Goal: Use online tool/utility

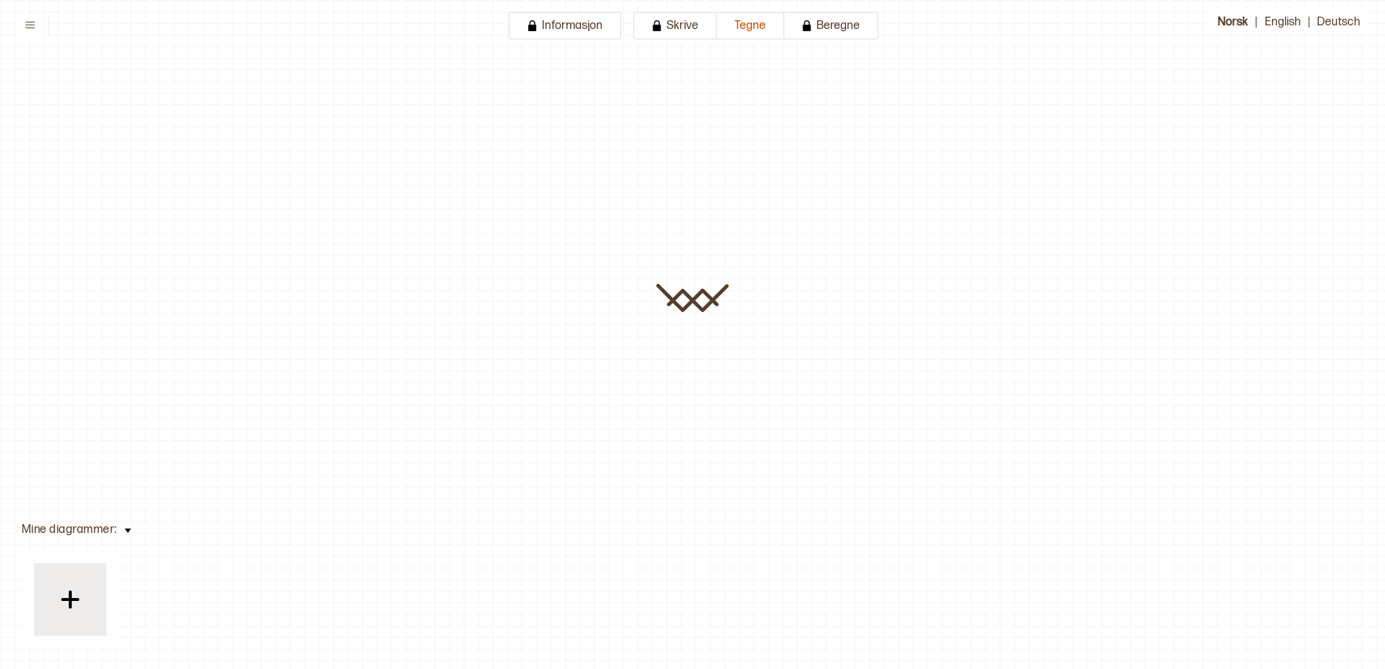
type input "**********"
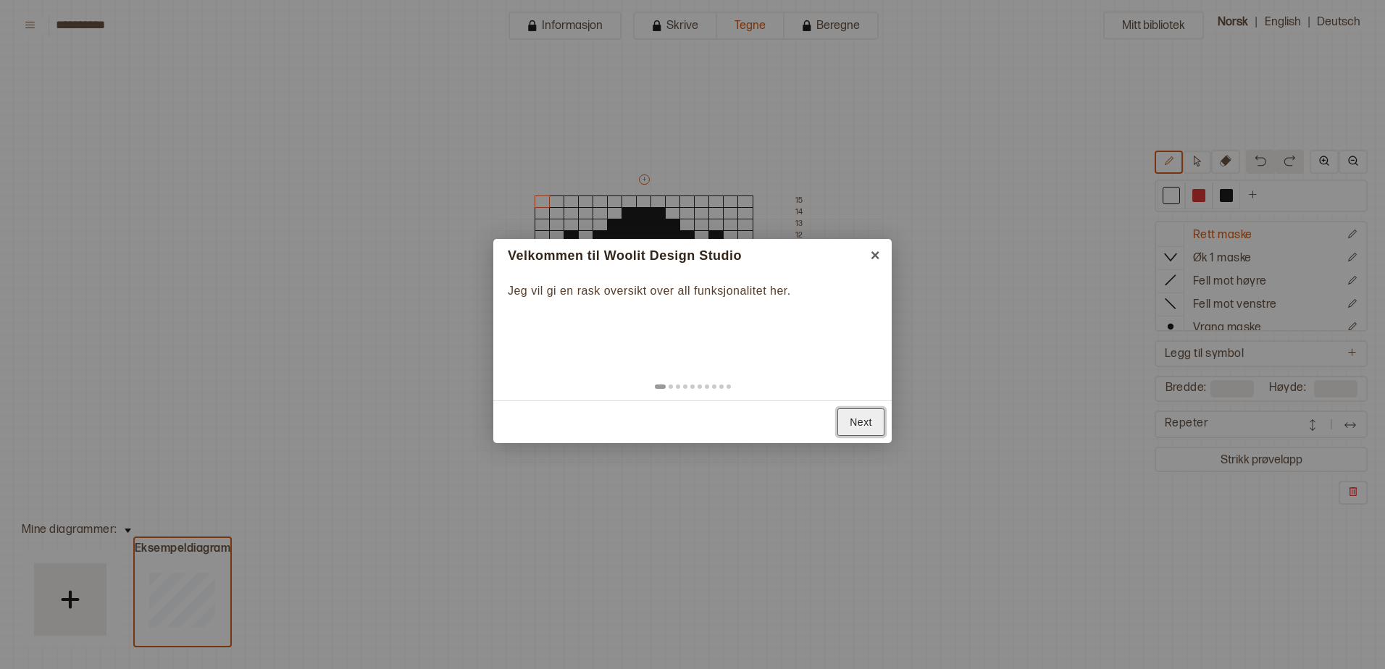
click at [859, 429] on link "Next" at bounding box center [860, 422] width 47 height 28
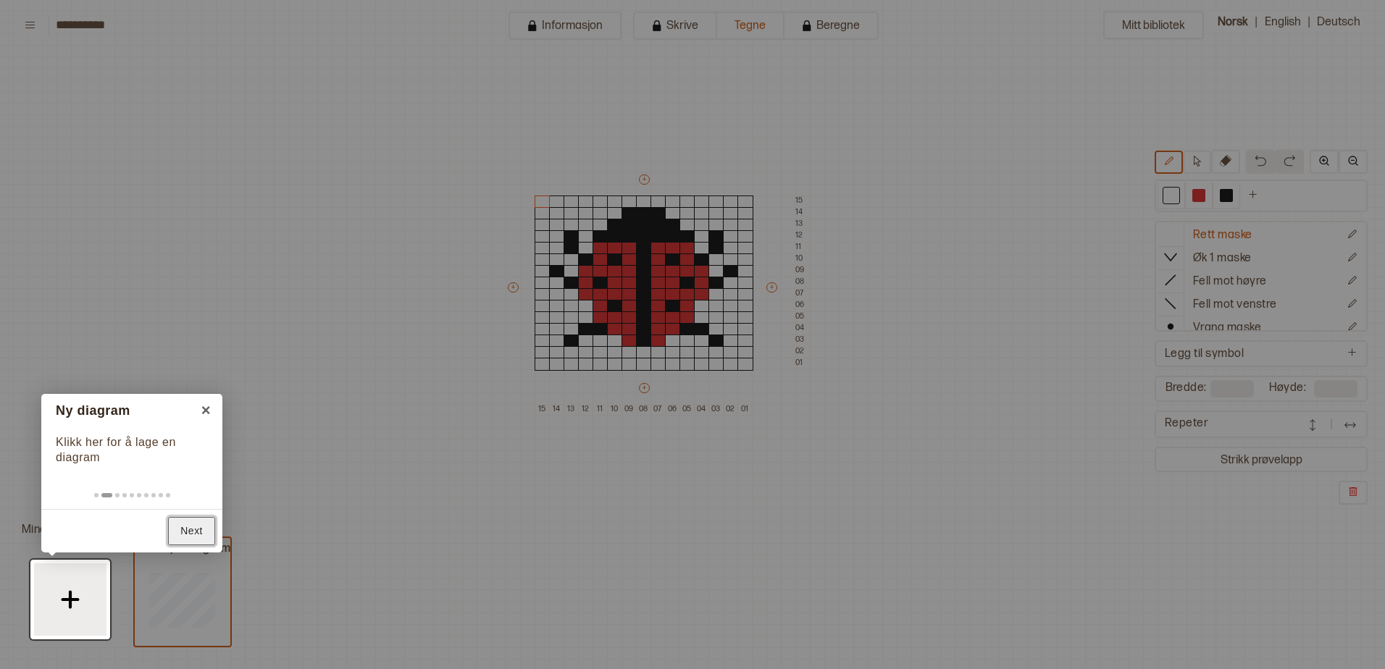
click at [206, 519] on link "Next" at bounding box center [191, 531] width 47 height 28
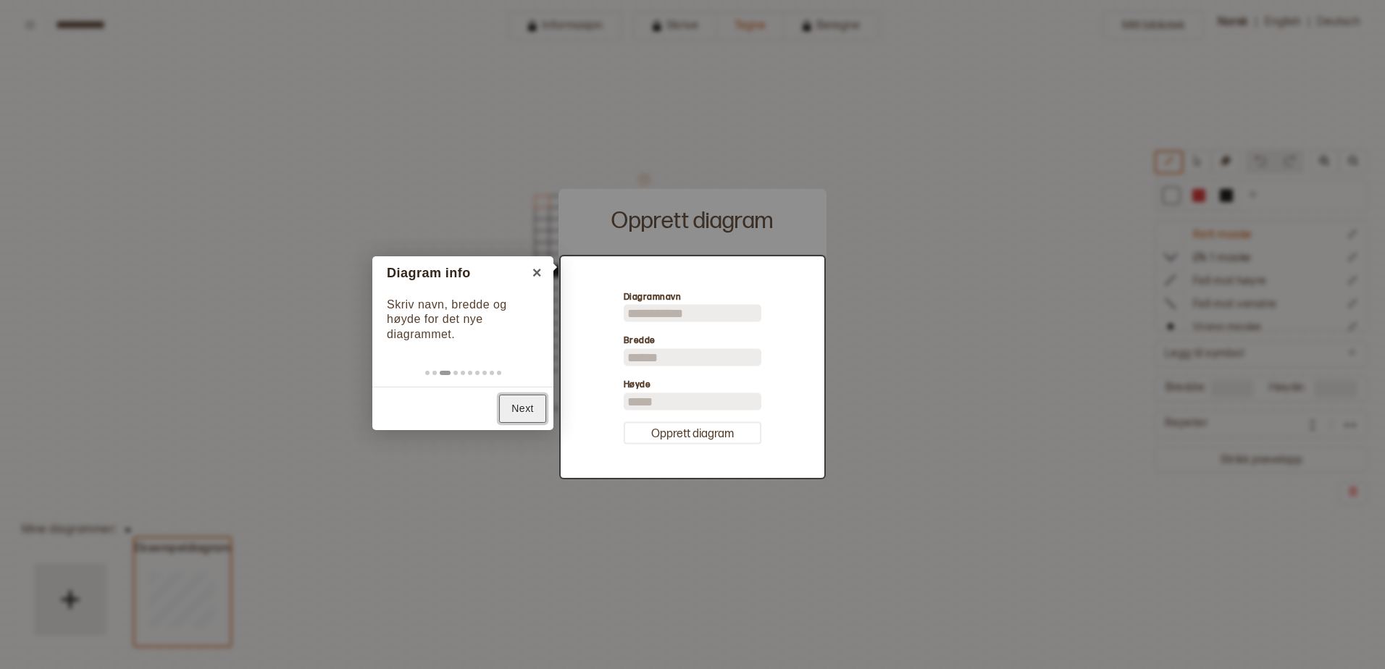
click at [525, 404] on link "Next" at bounding box center [522, 409] width 47 height 28
type input "**"
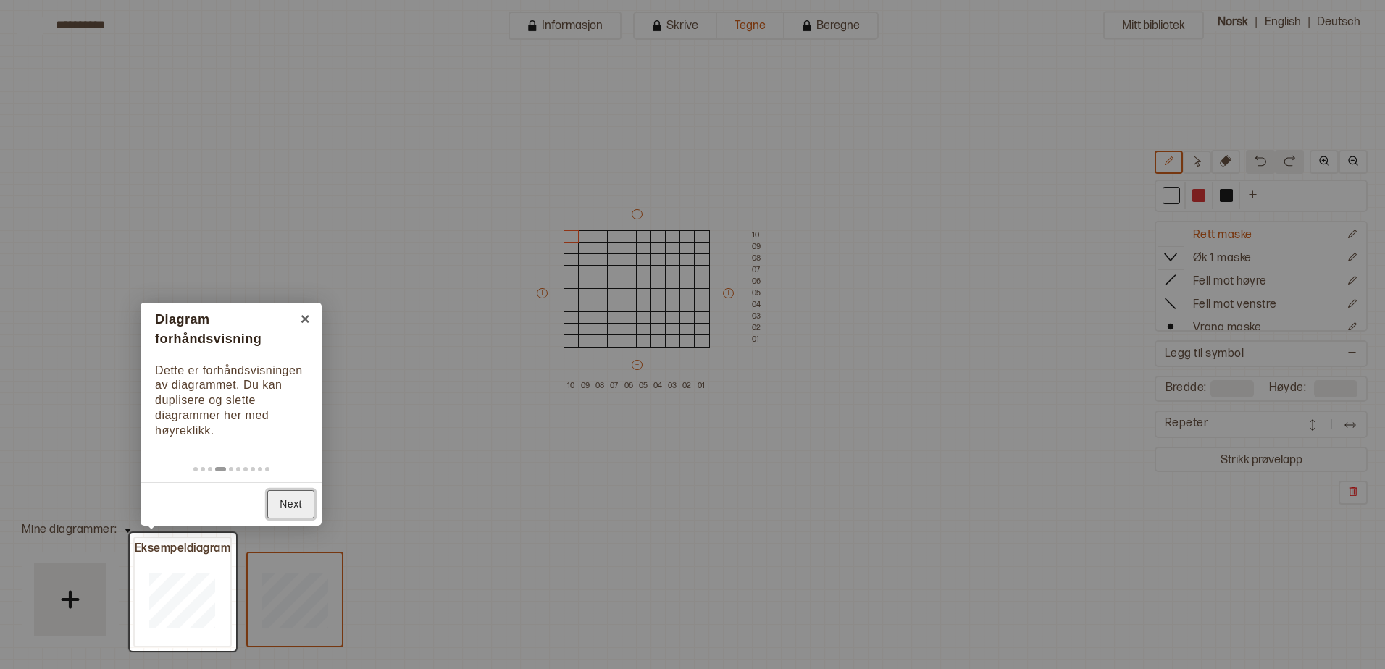
click at [284, 508] on link "Next" at bounding box center [290, 504] width 47 height 28
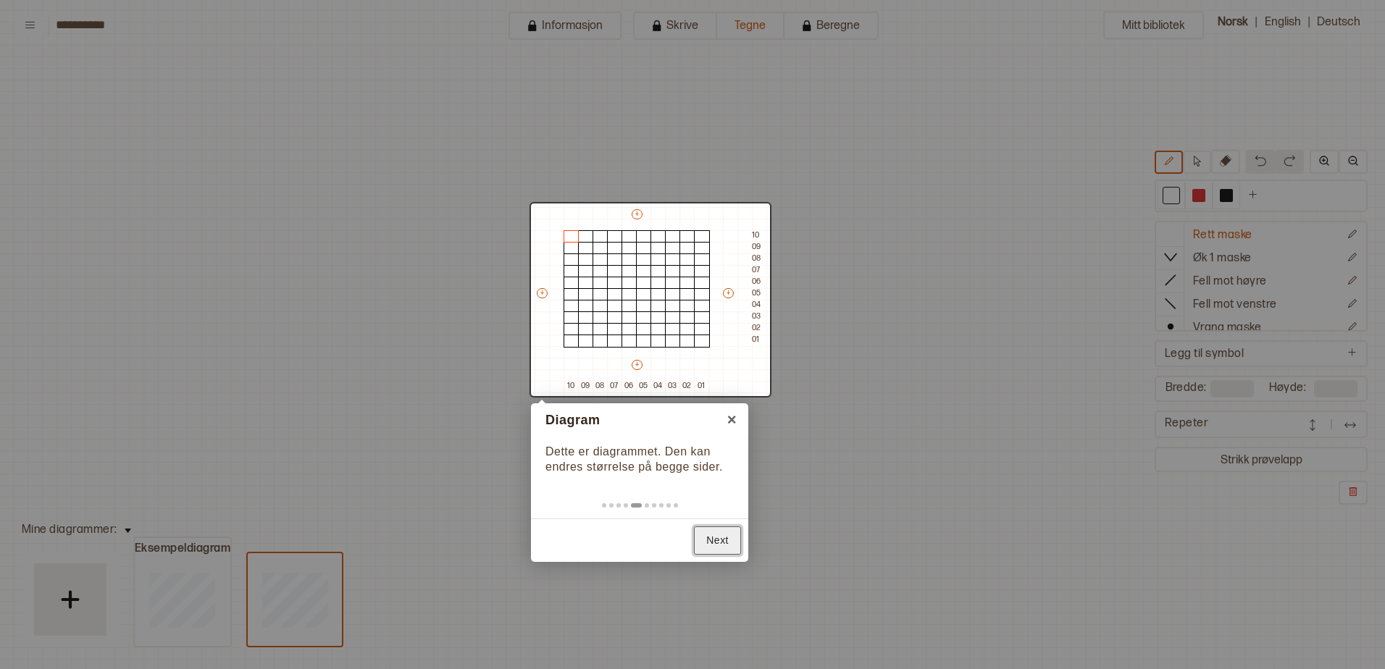
click at [722, 536] on link "Next" at bounding box center [717, 540] width 47 height 28
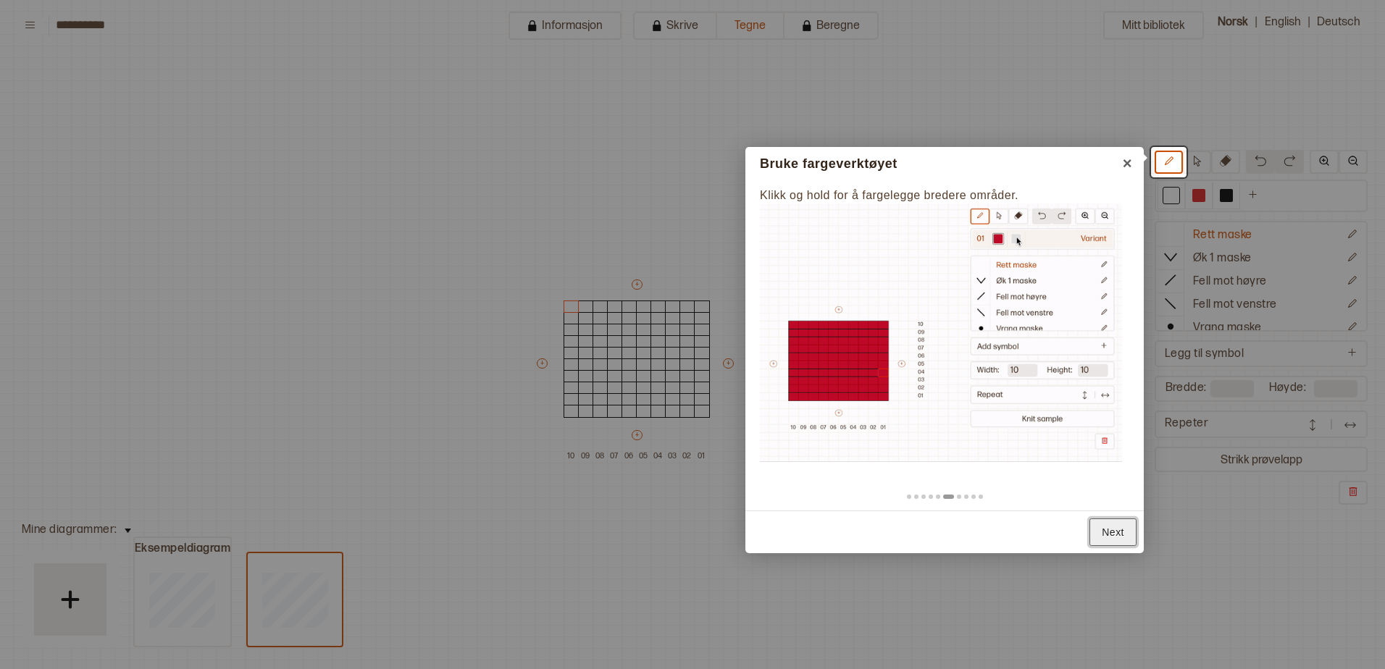
click at [1105, 524] on link "Next" at bounding box center [1112, 532] width 47 height 28
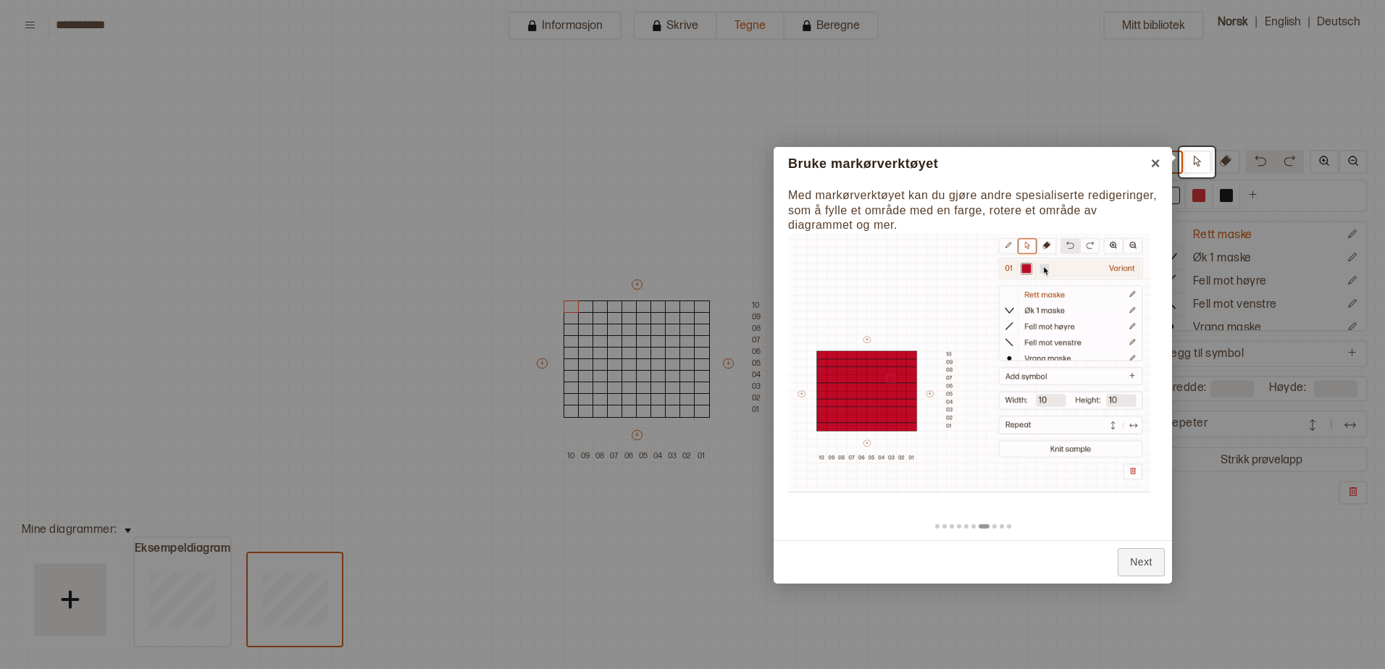
click at [1128, 545] on div "Back Next" at bounding box center [972, 561] width 398 height 43
click at [1127, 549] on link "Next" at bounding box center [1140, 562] width 47 height 28
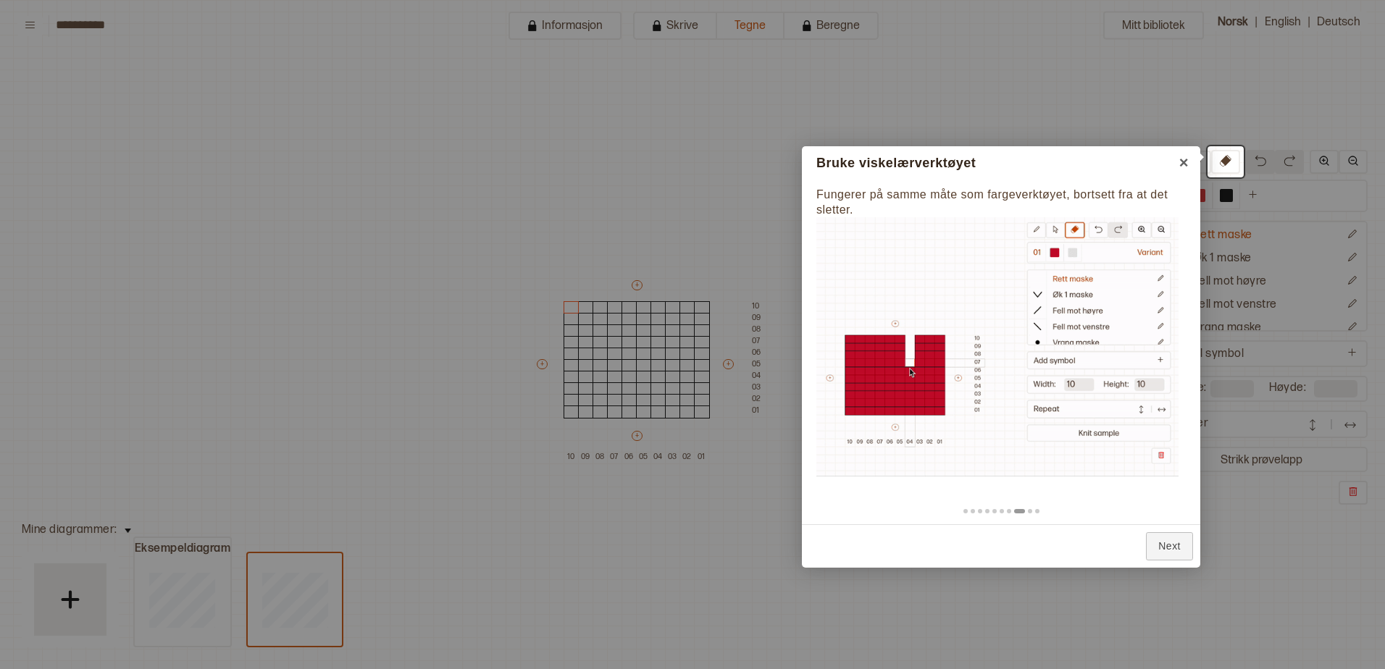
click at [1133, 552] on div "Back Next" at bounding box center [1001, 545] width 398 height 43
click at [1154, 546] on link "Next" at bounding box center [1169, 546] width 47 height 28
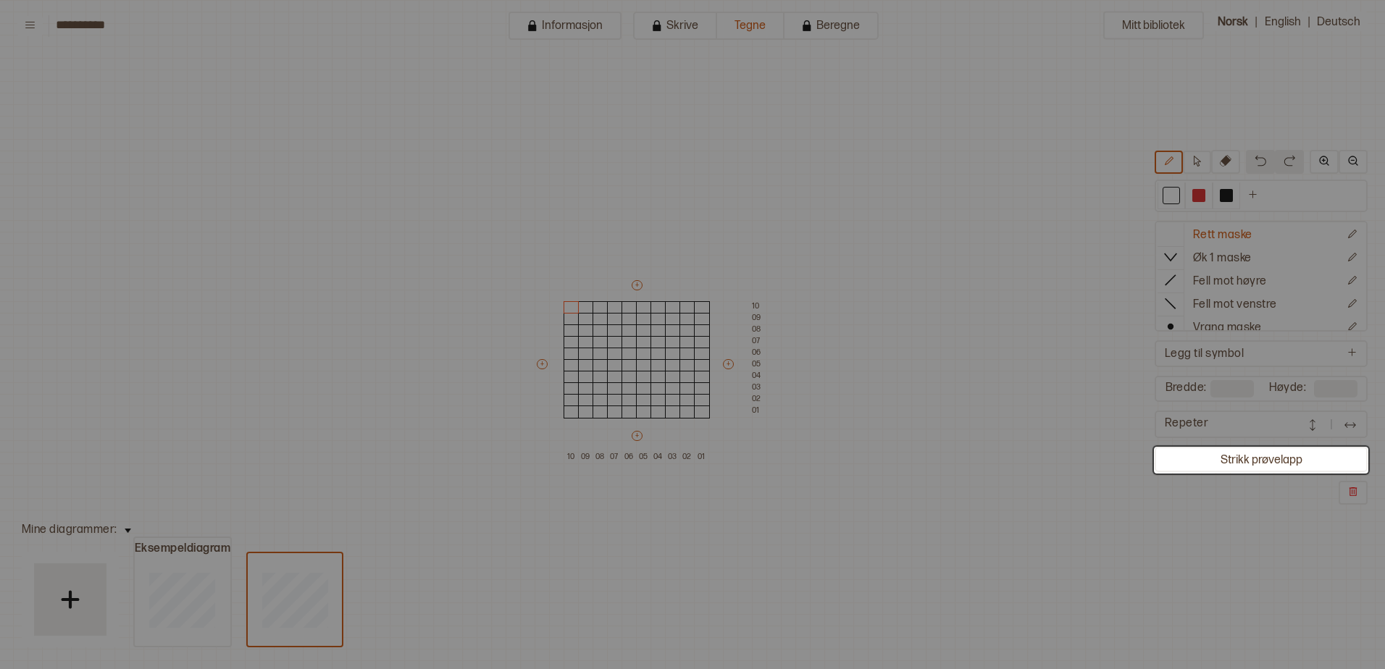
scroll to position [301, 45]
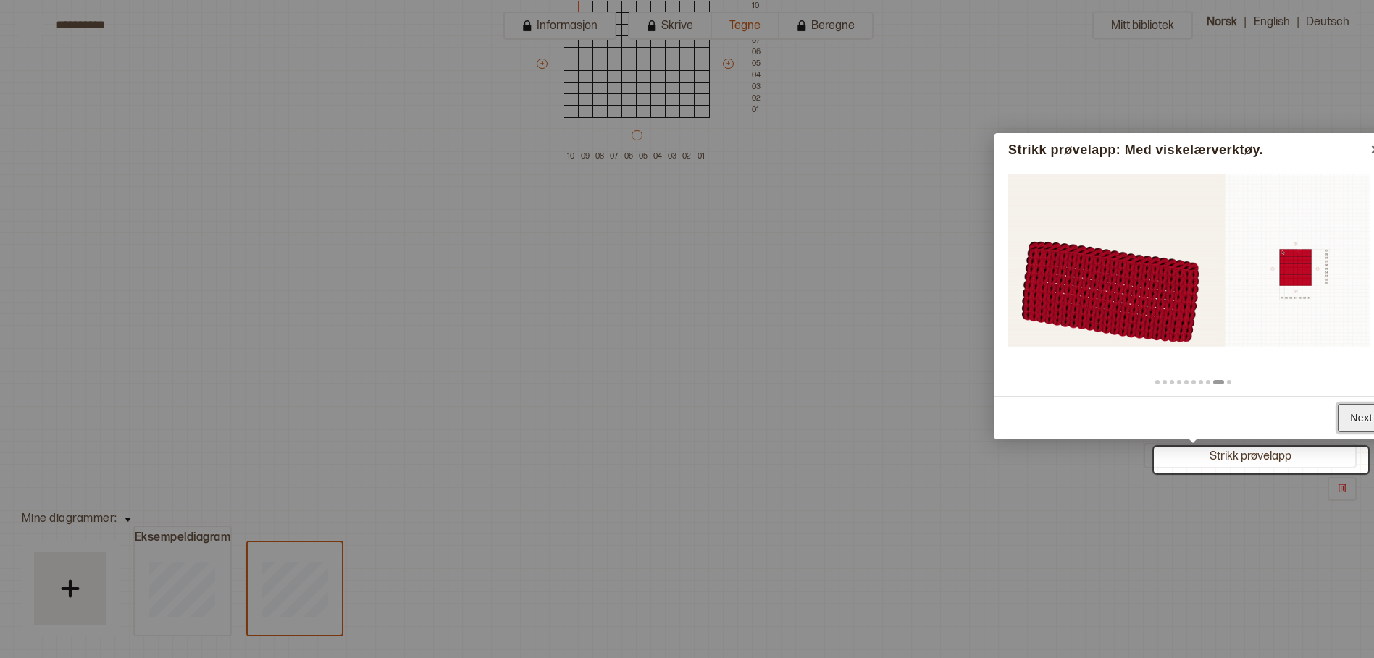
click at [1346, 411] on link "Next" at bounding box center [1360, 418] width 47 height 28
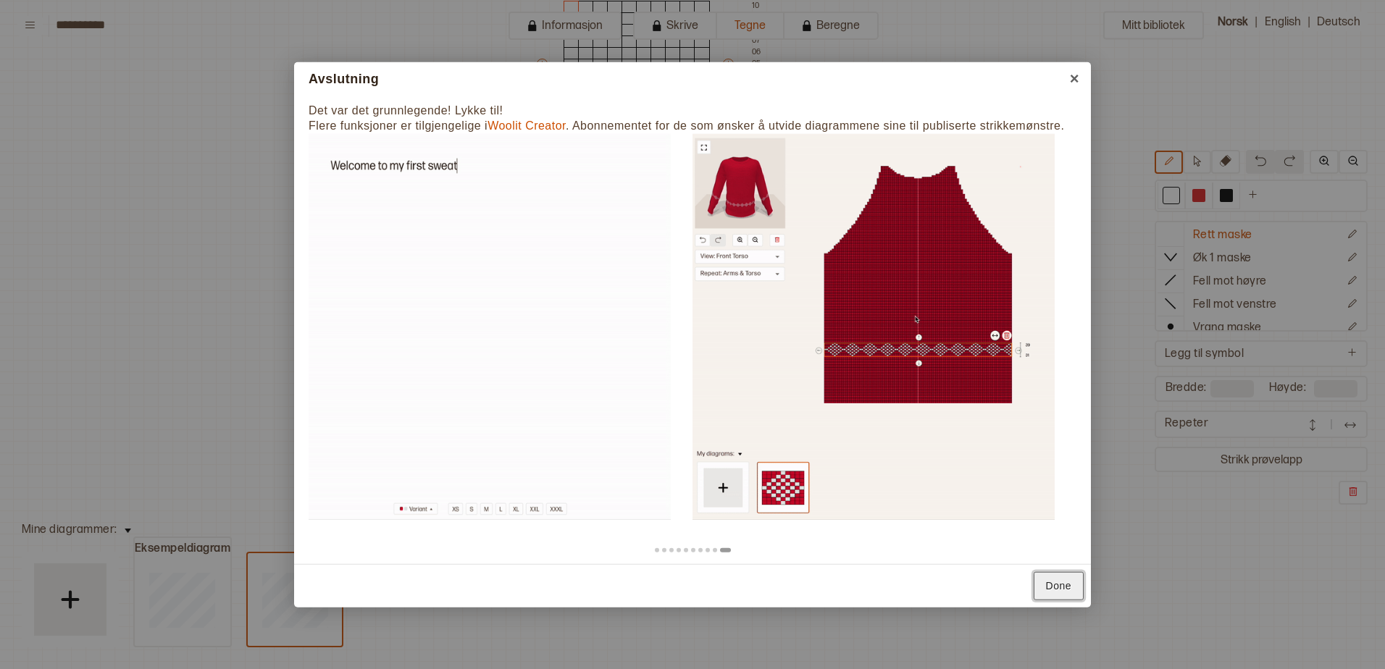
click at [1067, 587] on link "Done" at bounding box center [1058, 585] width 50 height 28
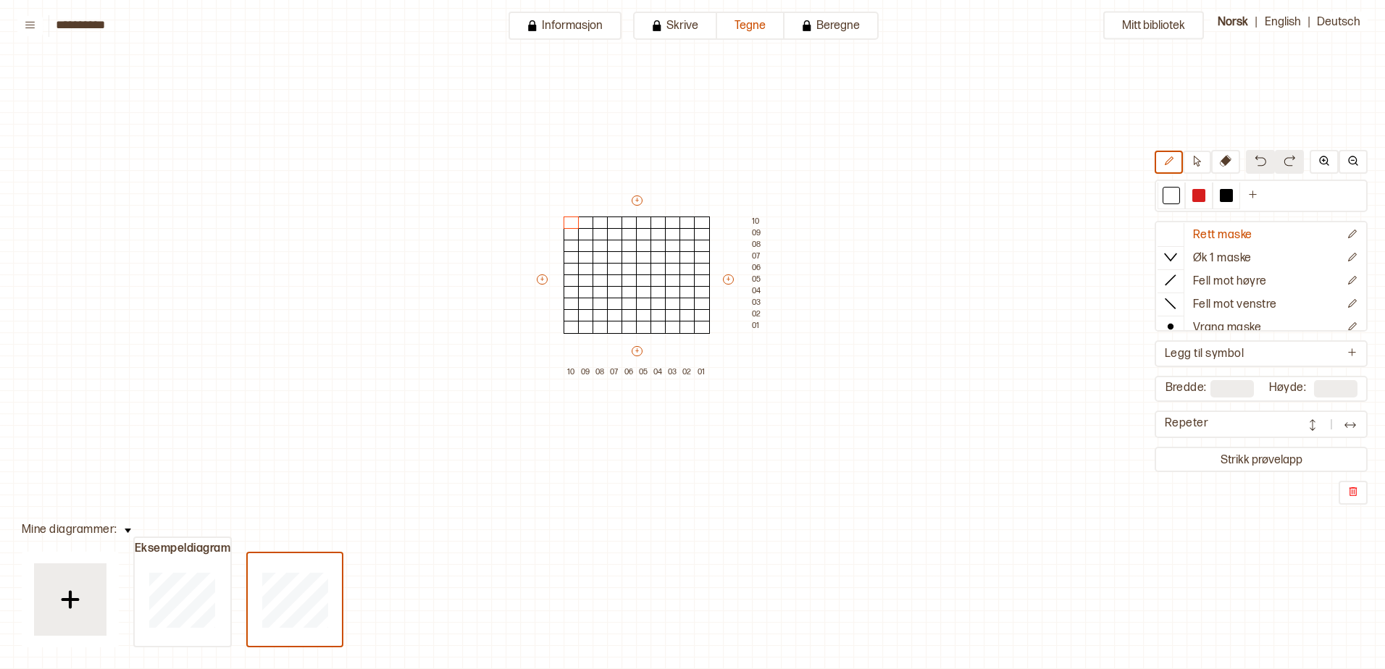
scroll to position [83, 45]
click at [570, 259] on div at bounding box center [571, 259] width 16 height 13
click at [585, 259] on div at bounding box center [586, 259] width 16 height 13
click at [571, 261] on div at bounding box center [571, 259] width 16 height 13
click at [1232, 198] on div at bounding box center [1225, 195] width 17 height 17
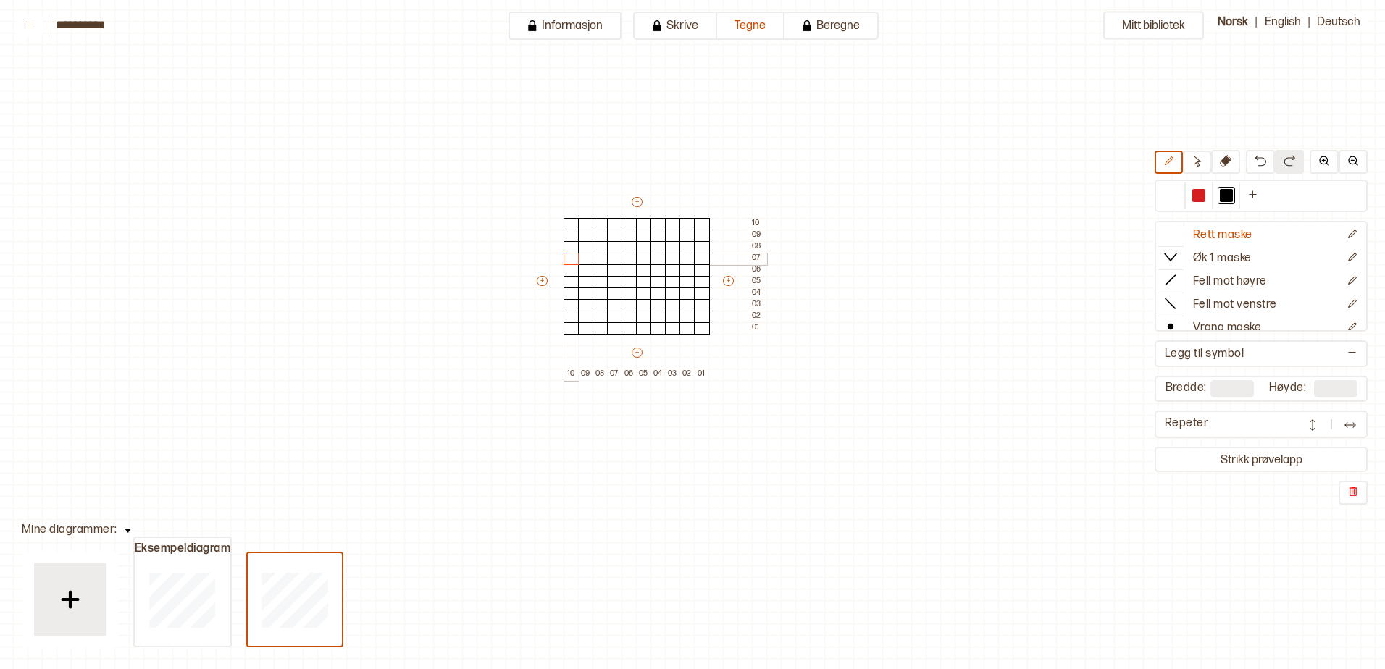
click at [570, 259] on div at bounding box center [571, 259] width 16 height 13
click at [584, 259] on div at bounding box center [586, 259] width 16 height 13
click at [597, 256] on div at bounding box center [600, 259] width 16 height 13
click at [587, 269] on div at bounding box center [586, 270] width 16 height 13
click at [598, 269] on div at bounding box center [600, 270] width 16 height 13
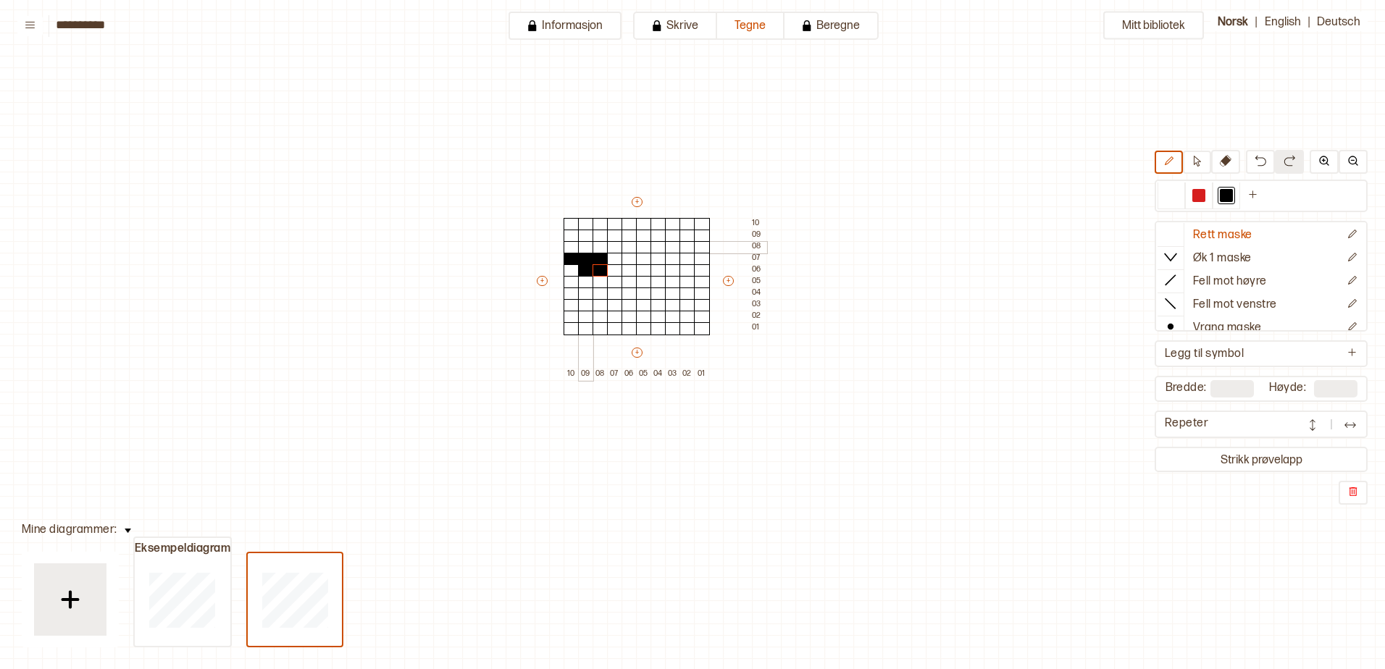
click at [588, 248] on div at bounding box center [586, 247] width 16 height 13
click at [599, 248] on div at bounding box center [600, 247] width 16 height 13
click at [610, 259] on div at bounding box center [615, 259] width 16 height 13
click at [658, 258] on div at bounding box center [658, 259] width 16 height 13
click at [672, 256] on div at bounding box center [673, 259] width 16 height 13
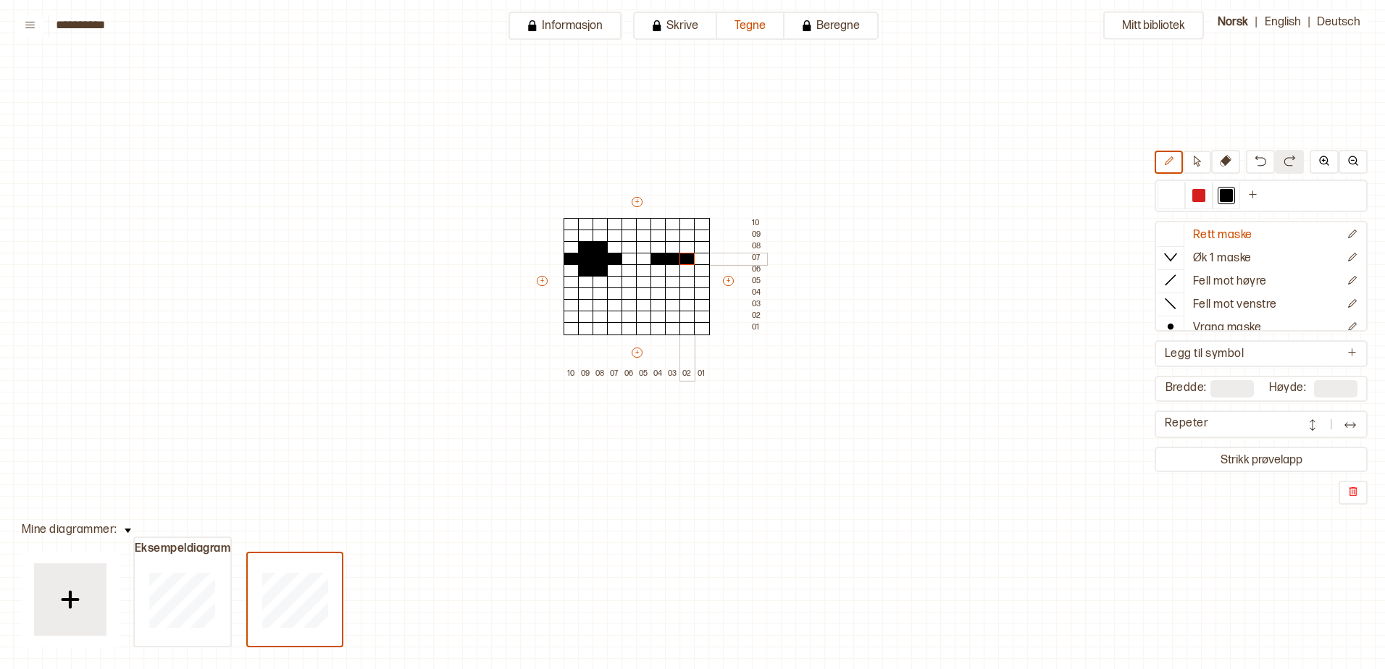
click at [684, 256] on div at bounding box center [687, 259] width 16 height 13
click at [699, 256] on div at bounding box center [702, 259] width 16 height 13
click at [675, 249] on div at bounding box center [673, 247] width 16 height 13
click at [684, 249] on div at bounding box center [687, 247] width 16 height 13
click at [672, 269] on div at bounding box center [673, 270] width 16 height 13
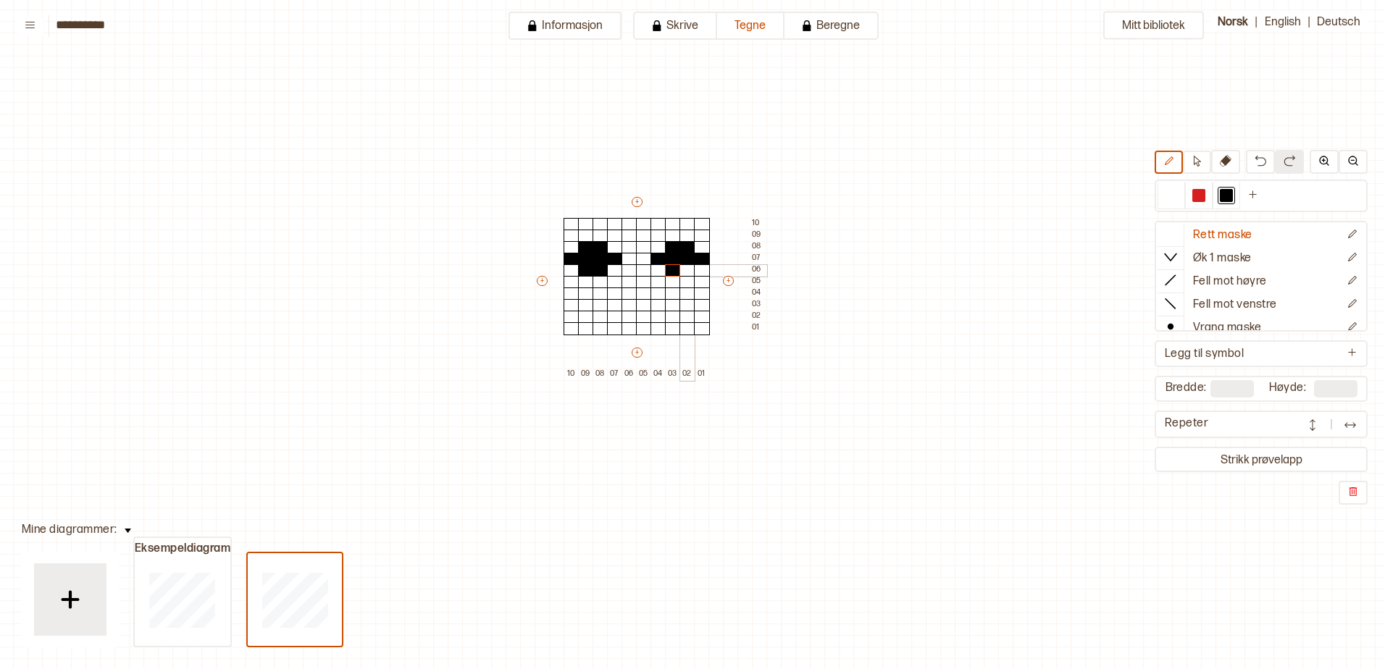
click at [684, 268] on div at bounding box center [687, 270] width 16 height 13
click at [588, 295] on div at bounding box center [586, 293] width 16 height 13
click at [600, 303] on div at bounding box center [600, 305] width 16 height 13
click at [610, 312] on div at bounding box center [615, 317] width 16 height 13
click at [629, 325] on div at bounding box center [629, 328] width 16 height 13
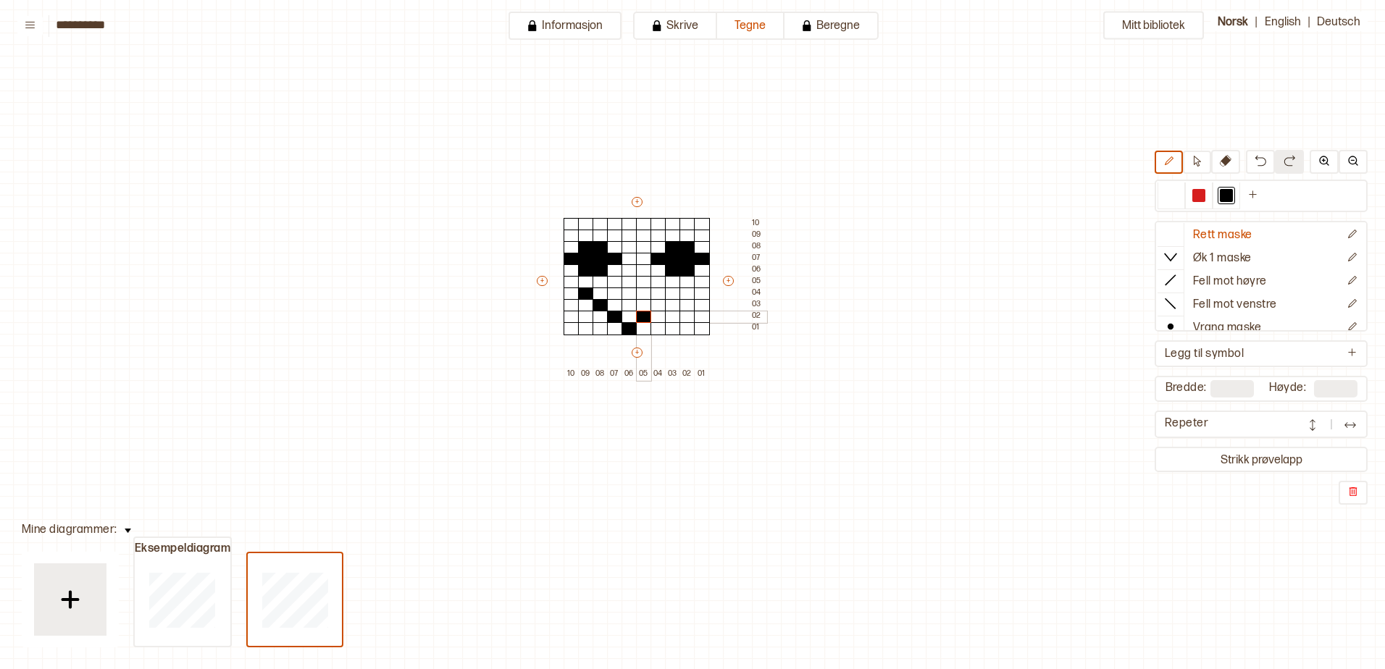
click at [646, 319] on div at bounding box center [644, 317] width 16 height 13
click at [660, 308] on div at bounding box center [658, 305] width 16 height 13
click at [676, 298] on div at bounding box center [673, 293] width 16 height 13
click at [277, 568] on div at bounding box center [295, 599] width 94 height 93
click at [301, 563] on div at bounding box center [295, 599] width 94 height 93
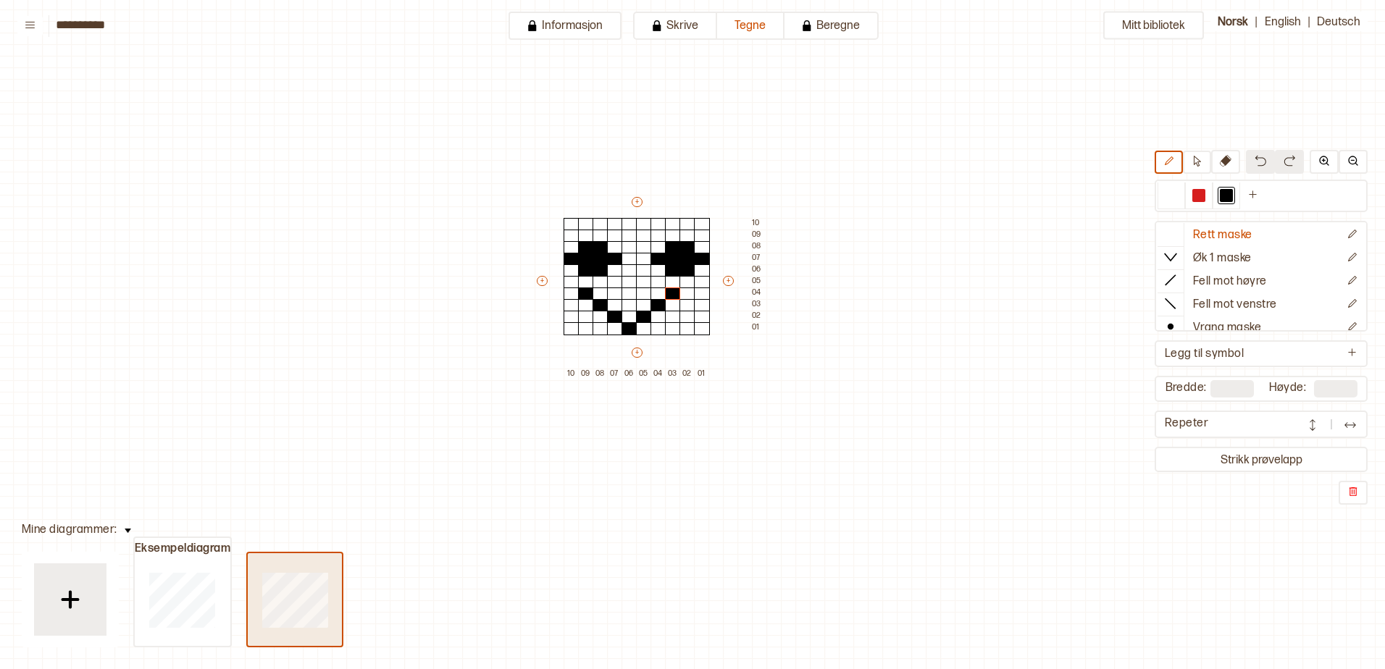
click at [301, 563] on div at bounding box center [295, 599] width 94 height 93
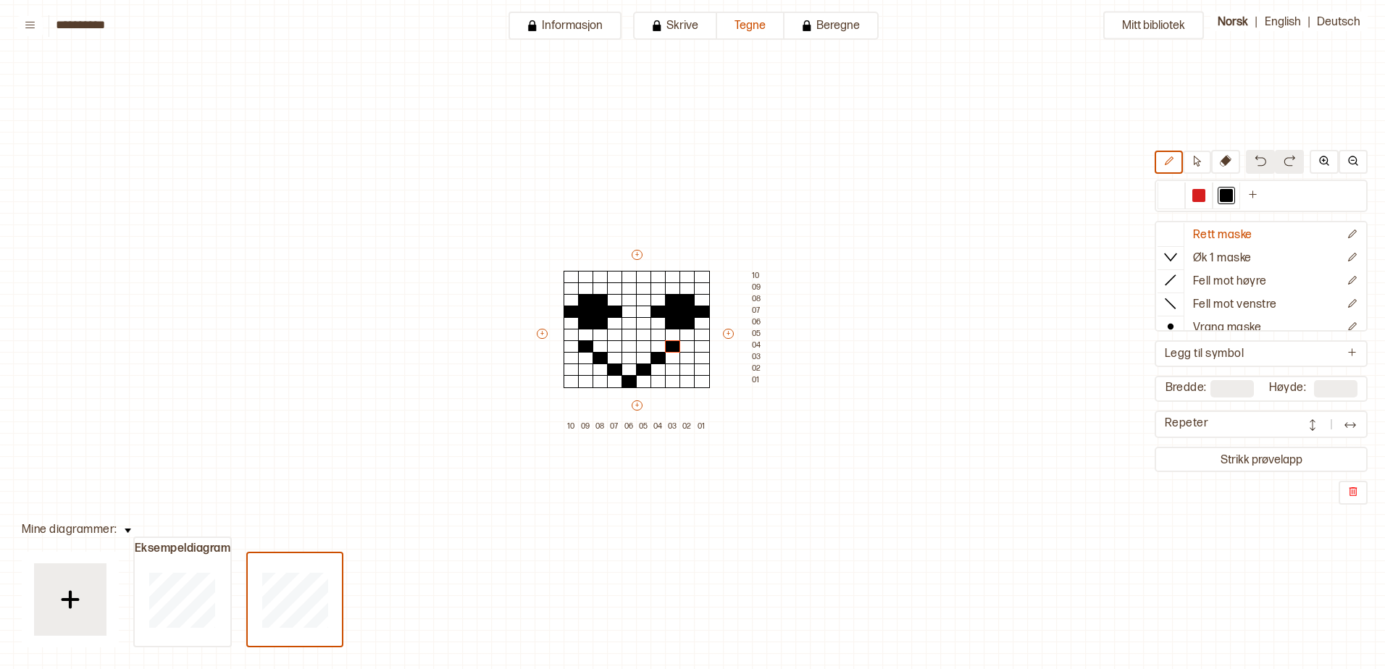
scroll to position [11, 45]
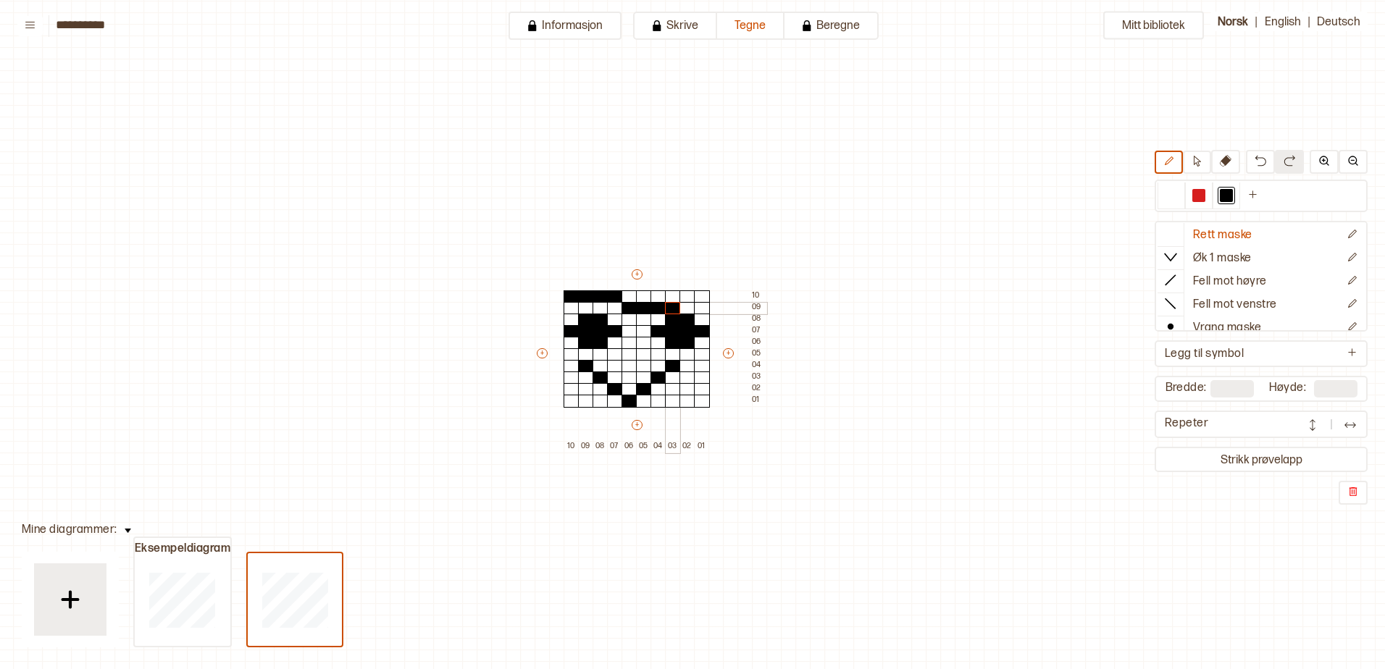
drag, startPoint x: 569, startPoint y: 293, endPoint x: 677, endPoint y: 306, distance: 108.6
click at [677, 306] on div "+ + + + 10 09 08 07 06 05 04 03 02 01 10 09 08 07 06 05 04 03 02 01" at bounding box center [650, 359] width 232 height 185
drag, startPoint x: 676, startPoint y: 306, endPoint x: 638, endPoint y: 306, distance: 37.7
click at [631, 308] on div at bounding box center [629, 308] width 16 height 13
click at [1169, 204] on div at bounding box center [1171, 195] width 28 height 27
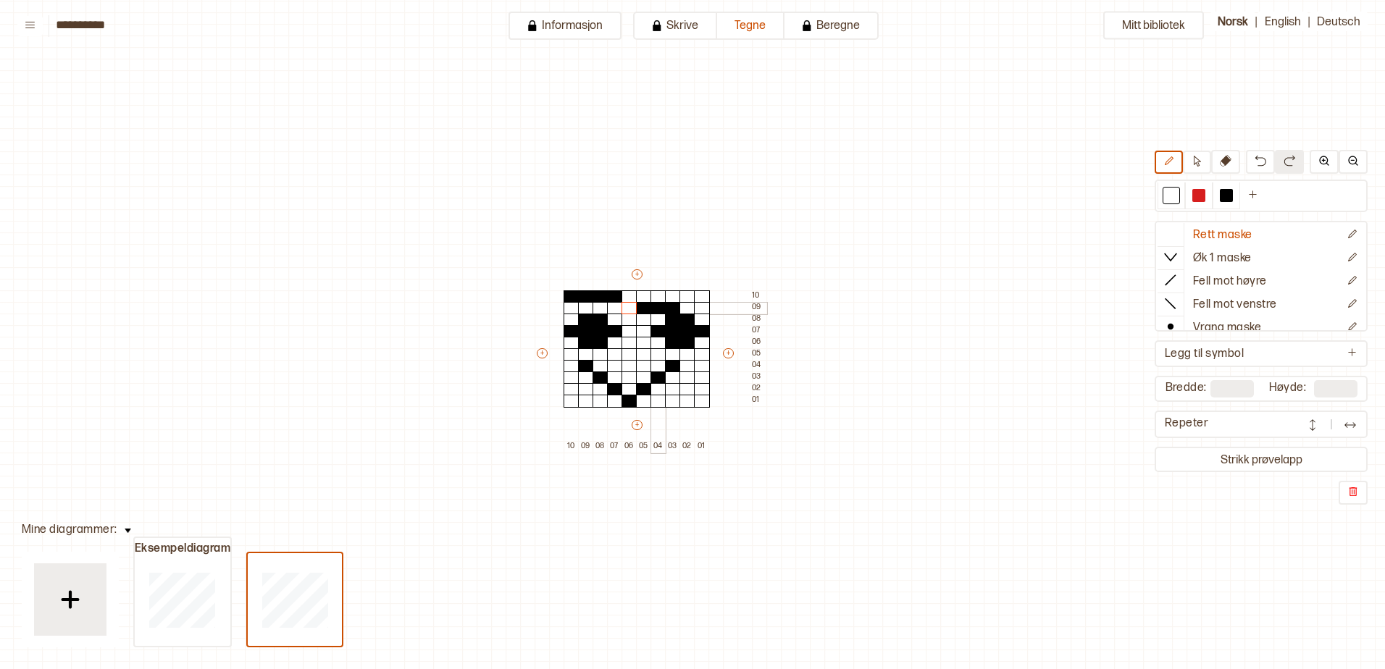
drag, startPoint x: 628, startPoint y: 306, endPoint x: 667, endPoint y: 308, distance: 39.2
click at [1221, 188] on div at bounding box center [1225, 195] width 17 height 17
click at [631, 296] on div at bounding box center [629, 296] width 16 height 13
click at [642, 295] on div at bounding box center [644, 296] width 16 height 13
click at [658, 293] on div at bounding box center [658, 296] width 16 height 13
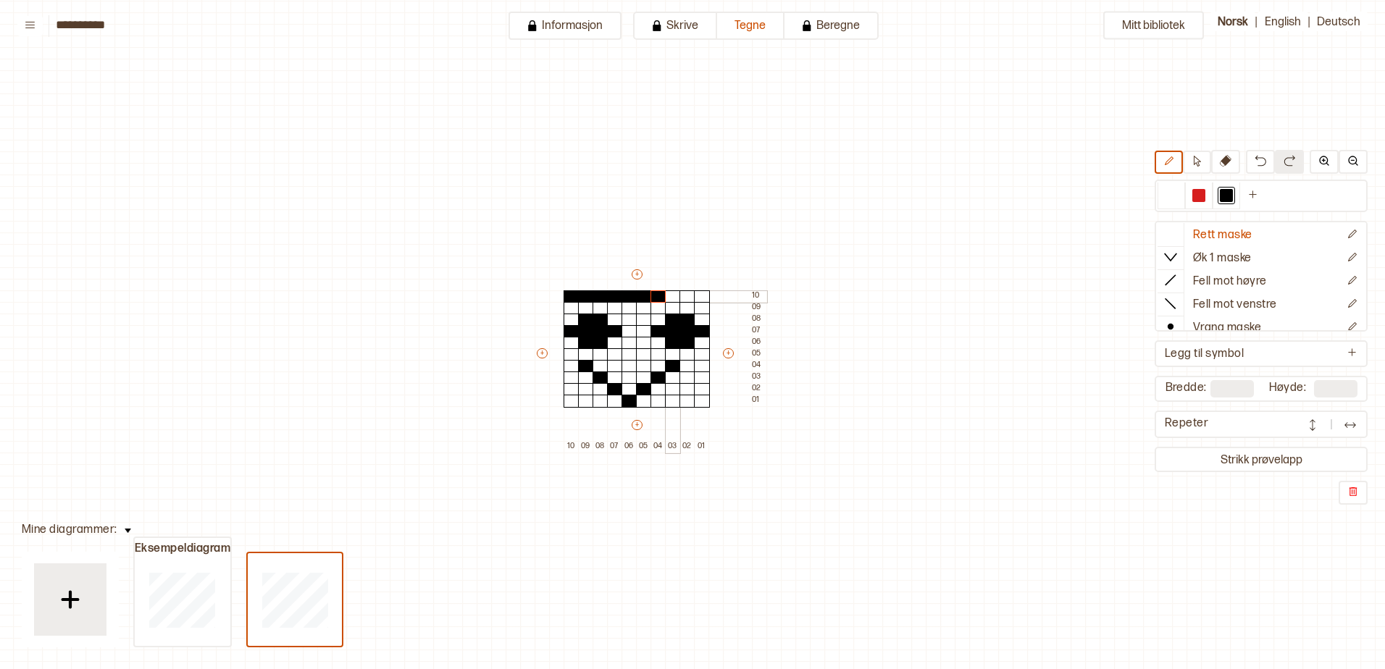
click at [668, 293] on div at bounding box center [673, 296] width 16 height 13
click at [687, 293] on div at bounding box center [687, 296] width 16 height 13
click at [699, 293] on div at bounding box center [702, 296] width 16 height 13
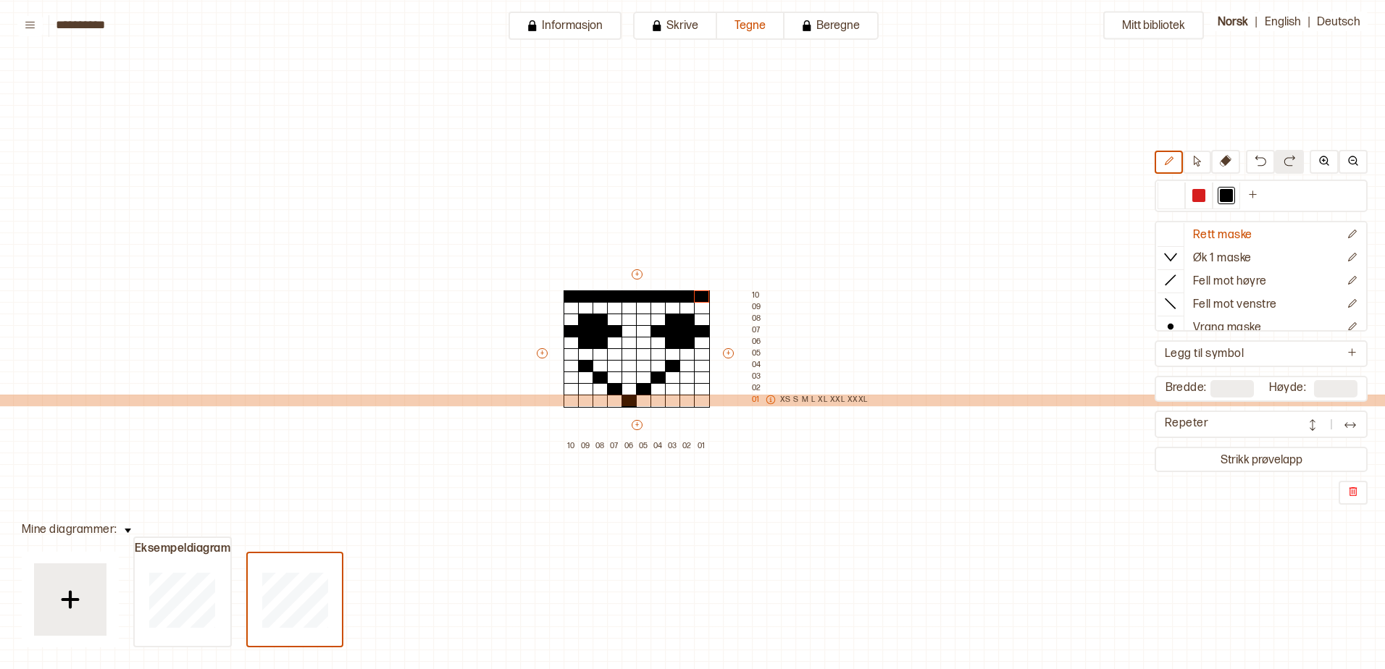
click at [842, 399] on p "XXL" at bounding box center [837, 401] width 14 height 12
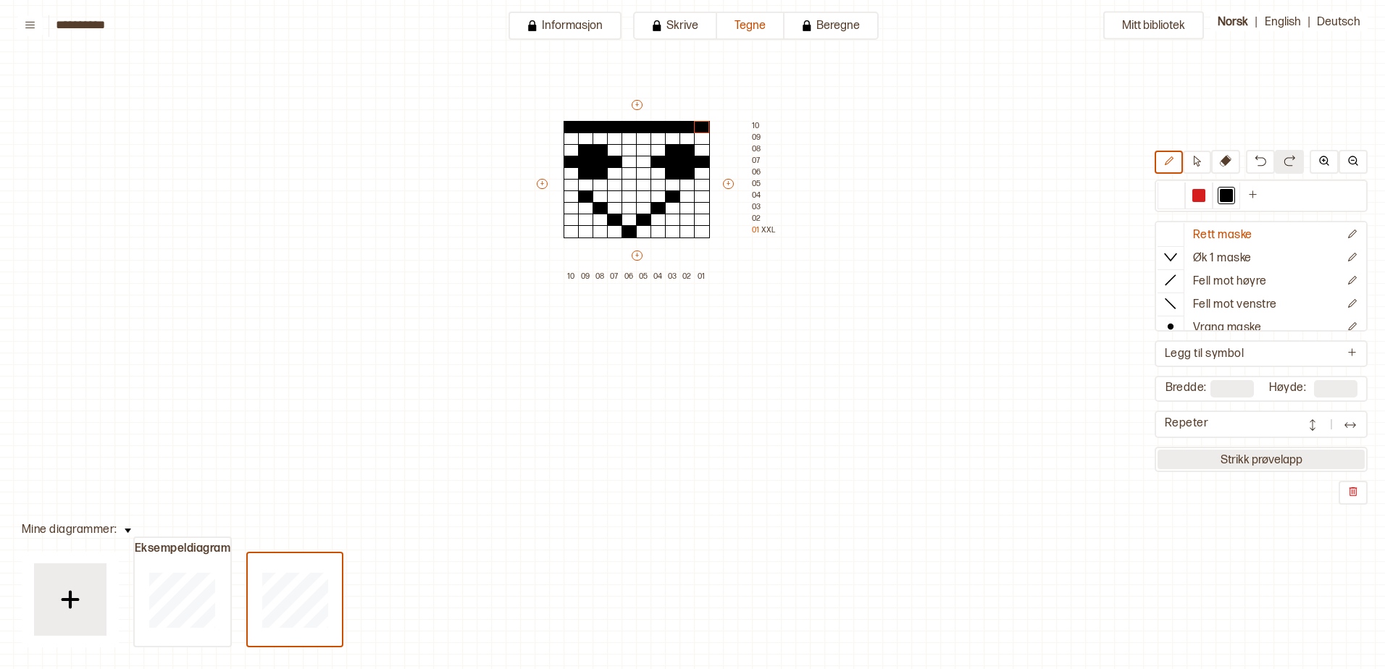
scroll to position [156, 45]
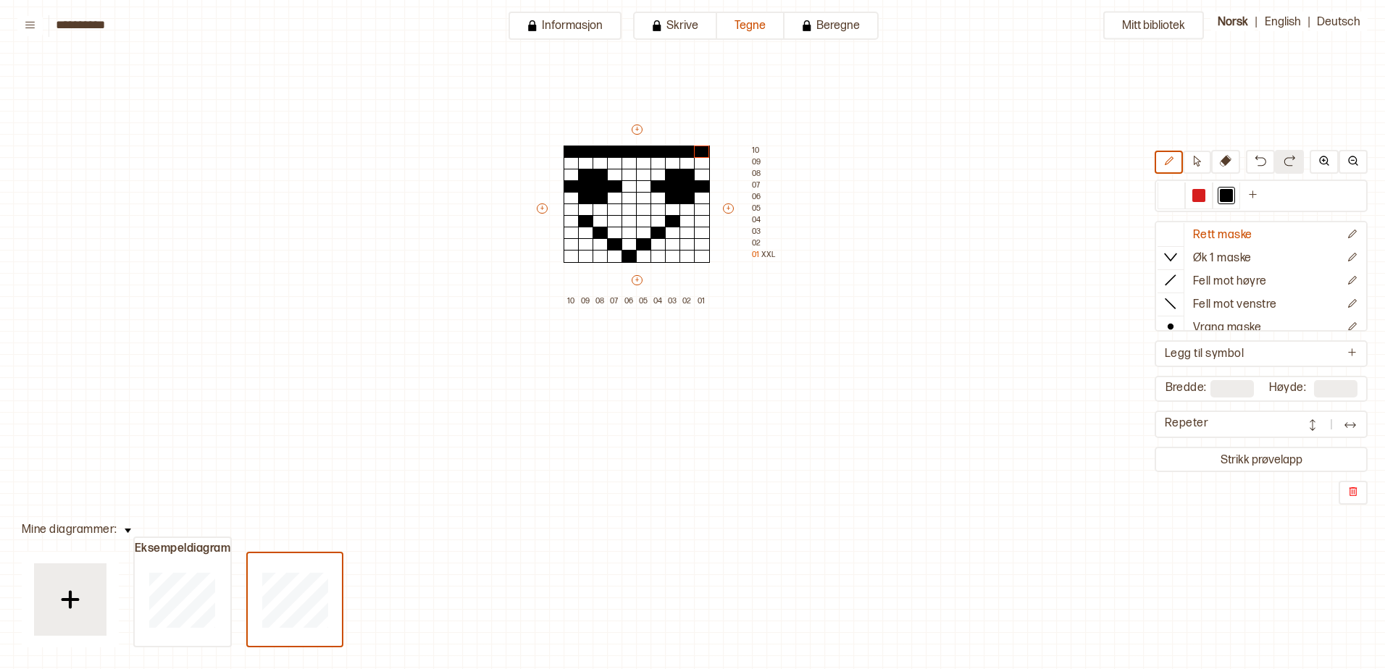
click at [1265, 476] on div "Rett maske Øk 1 maske Fell mot høyre Fell mot venstre Vrang maske Kast Flette f…" at bounding box center [1260, 327] width 213 height 355
click at [1258, 466] on button "Strikk prøvelapp" at bounding box center [1260, 460] width 207 height 20
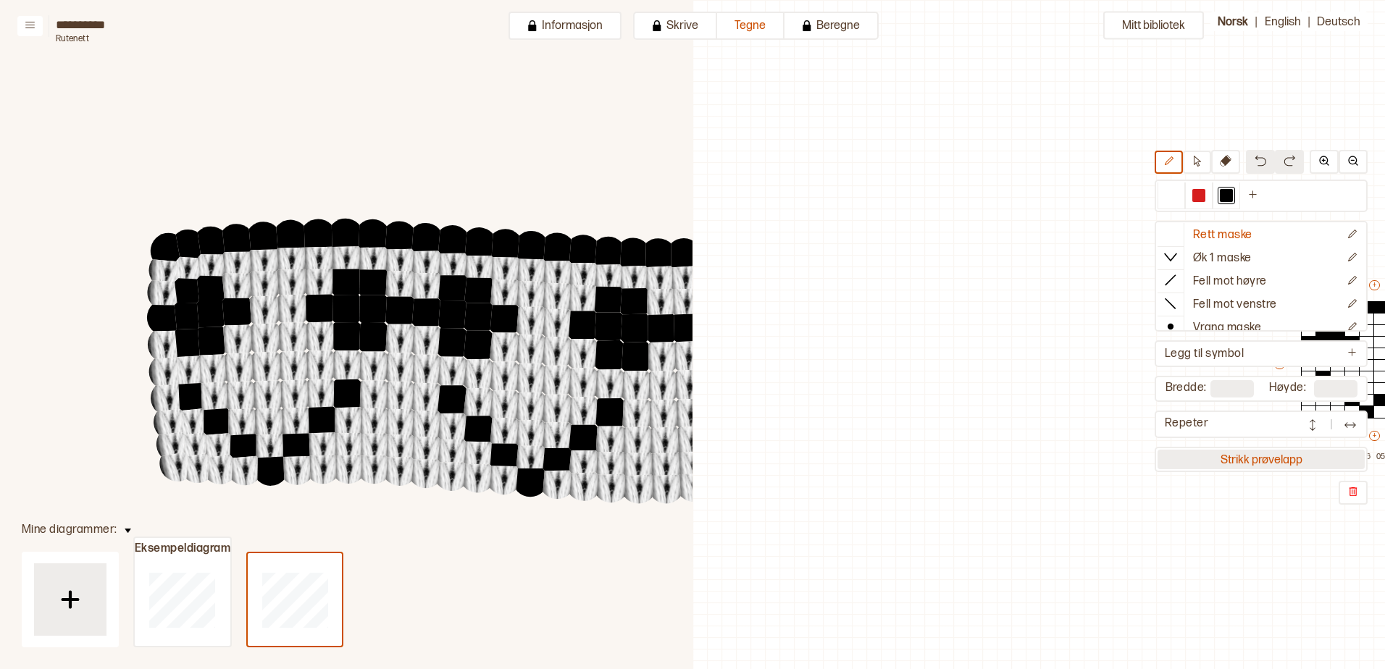
scroll to position [42, 471]
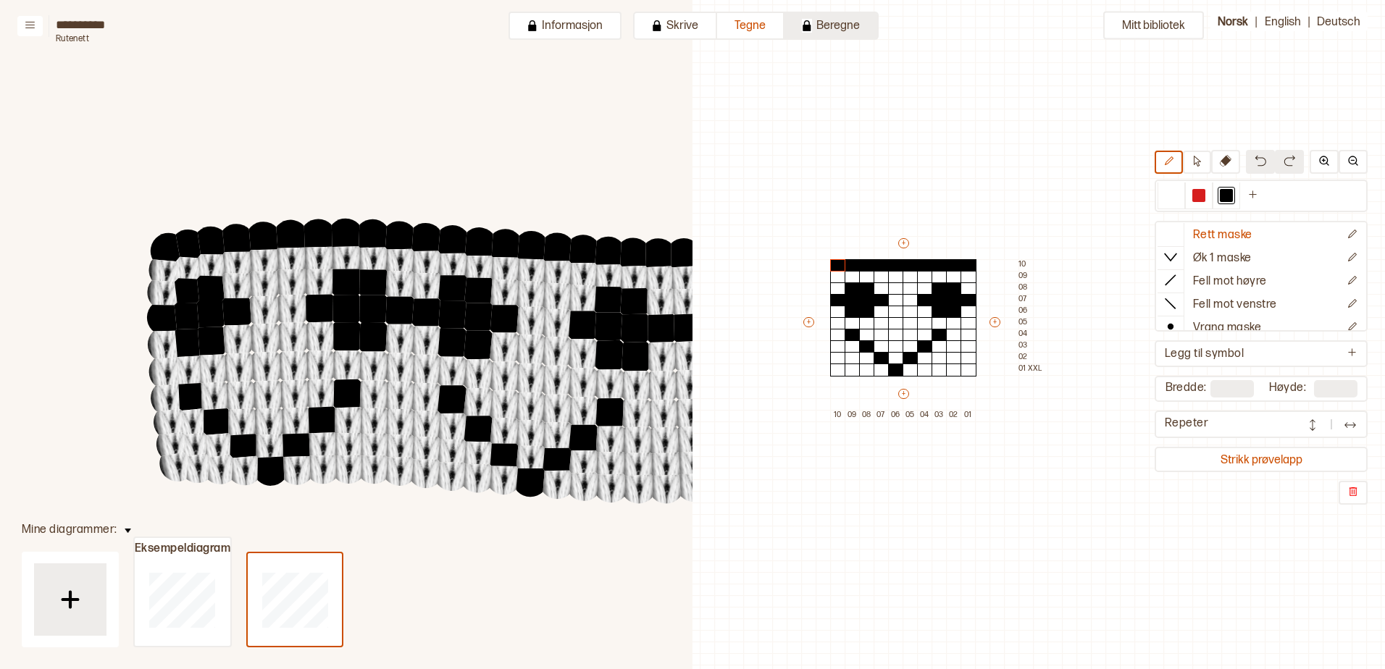
click at [823, 33] on button "Beregne" at bounding box center [831, 26] width 94 height 28
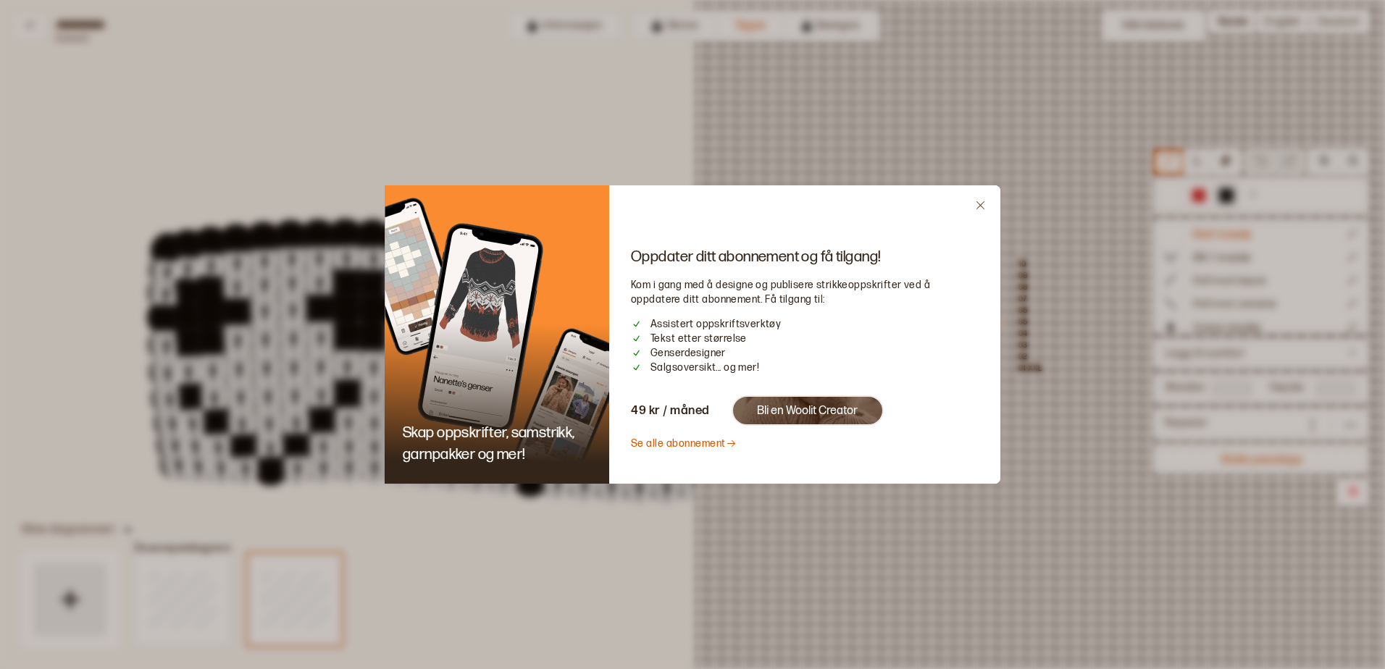
click at [983, 206] on icon "Close" at bounding box center [980, 205] width 11 height 11
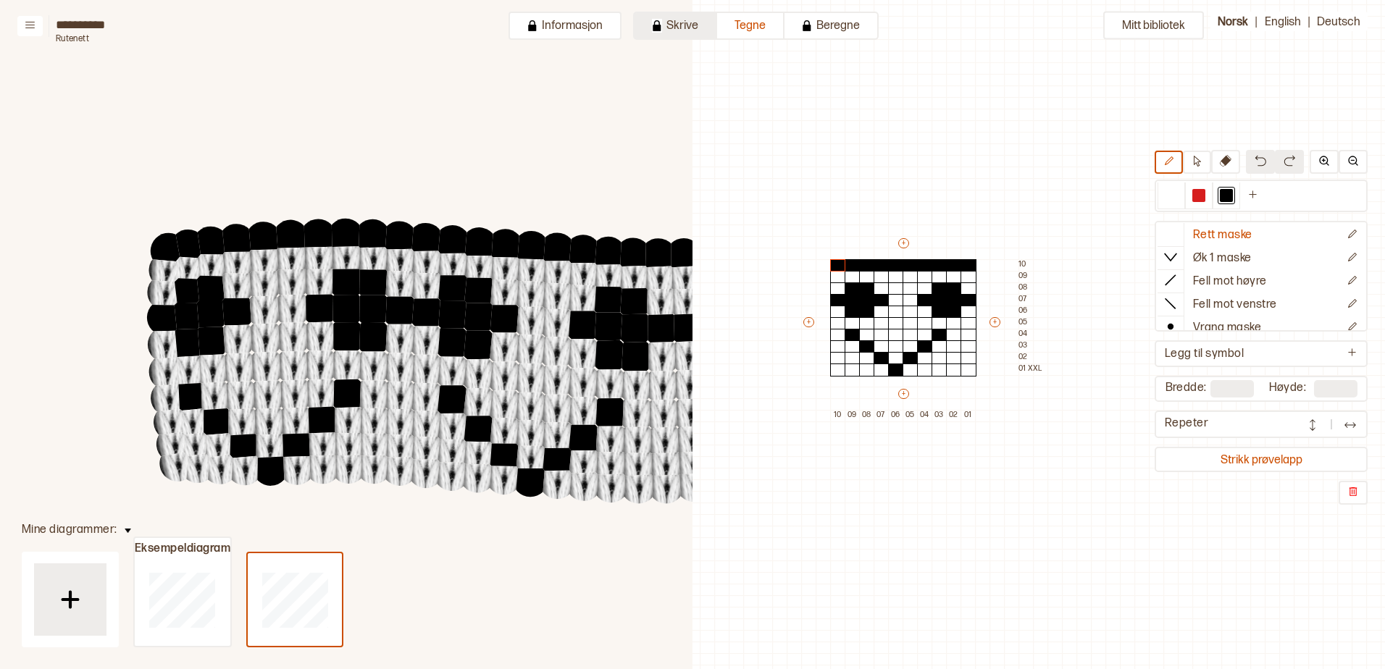
click at [677, 29] on button "Skrive" at bounding box center [675, 26] width 84 height 28
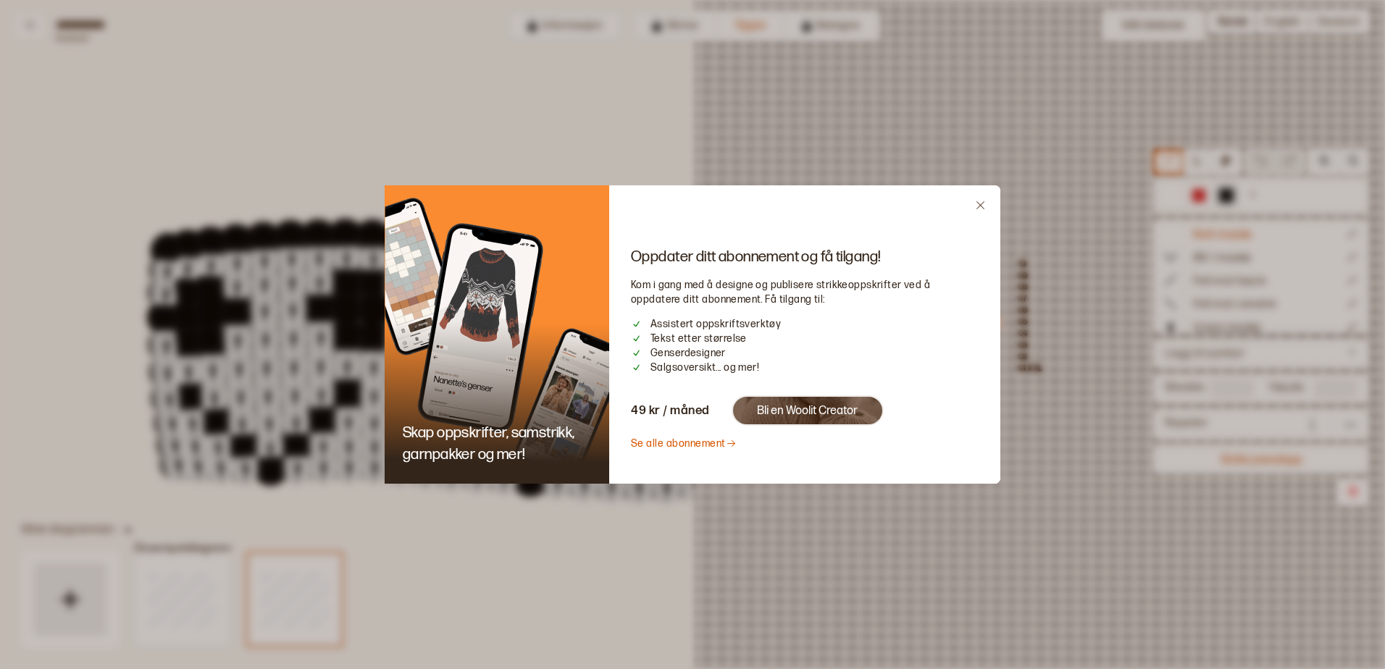
click at [975, 202] on div "Oppdater ditt abonnement og få tilgang! Kom i gang med å designe og publisere s…" at bounding box center [804, 334] width 391 height 298
click at [978, 203] on icon "Close" at bounding box center [980, 205] width 8 height 8
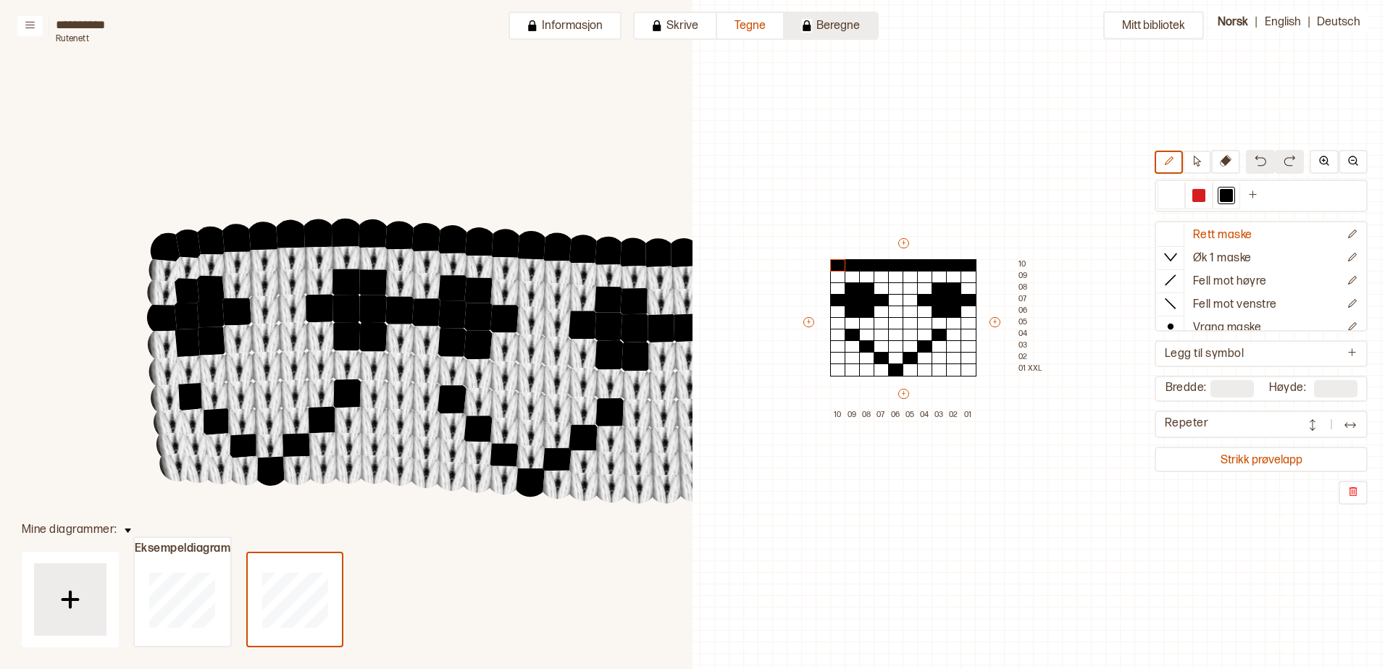
click at [825, 32] on button "Beregne" at bounding box center [831, 26] width 94 height 28
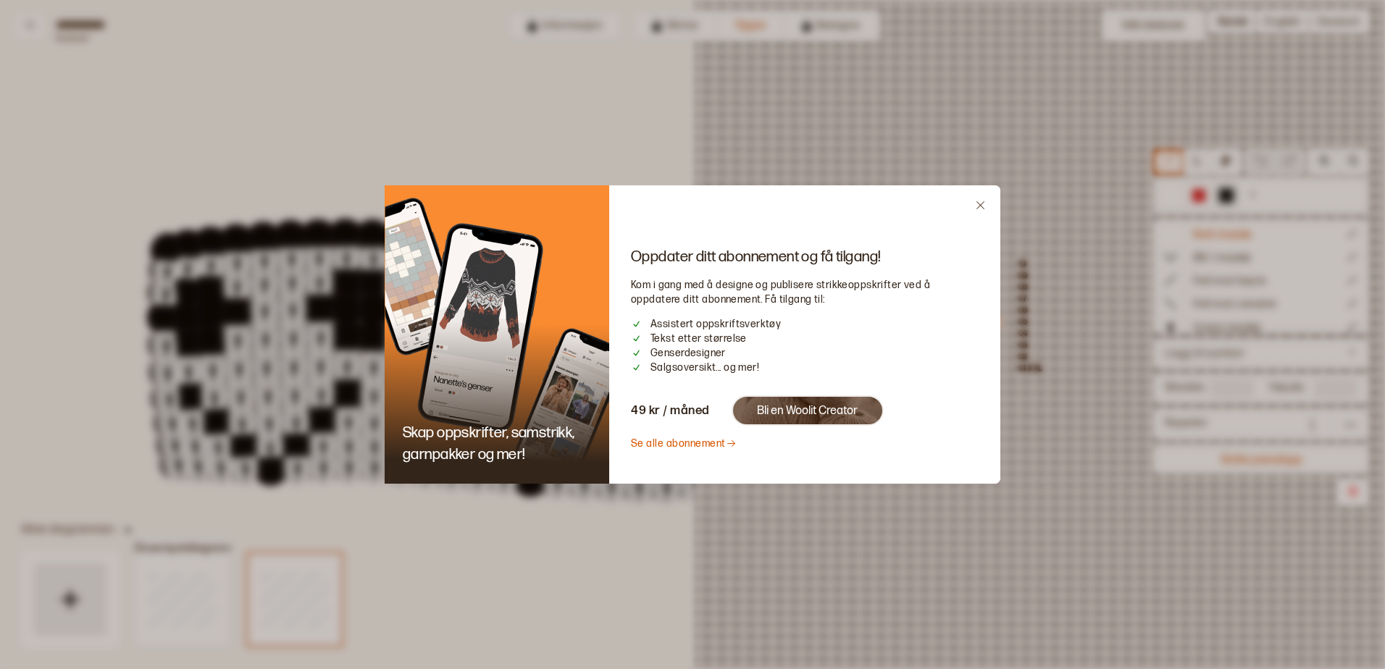
click at [980, 203] on icon "Close" at bounding box center [980, 205] width 11 height 11
